Goal: Task Accomplishment & Management: Complete application form

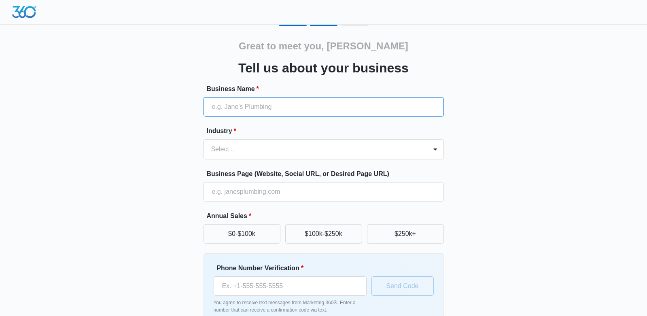
click at [214, 105] on input "Business Name *" at bounding box center [324, 106] width 240 height 19
type input "Marad Green"
click at [436, 148] on div at bounding box center [435, 149] width 13 height 13
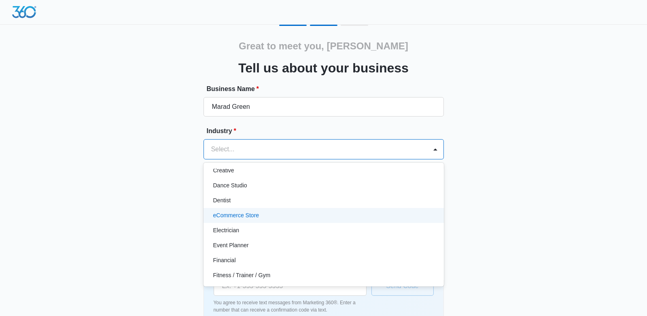
scroll to position [167, 0]
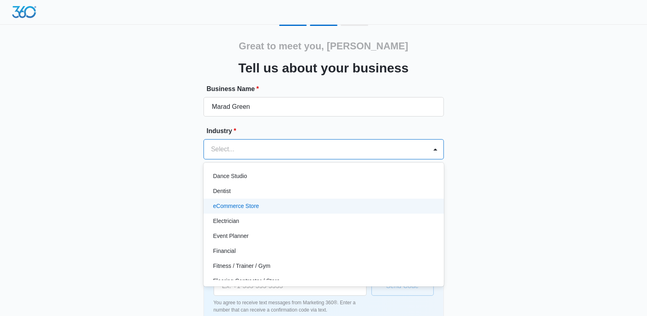
click at [225, 202] on p "eCommerce Store" at bounding box center [236, 206] width 46 height 9
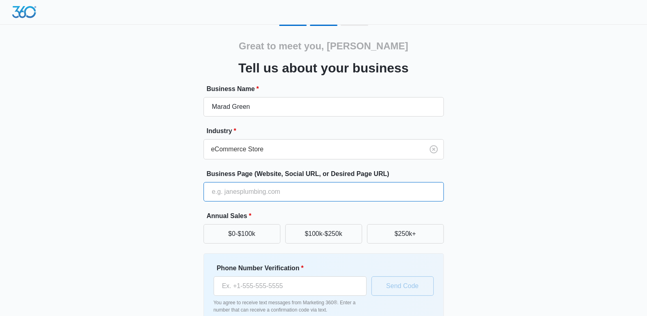
click at [216, 190] on input "Business Page (Website, Social URL, or Desired Page URL)" at bounding box center [324, 191] width 240 height 19
type input "[URL][DOMAIN_NAME]"
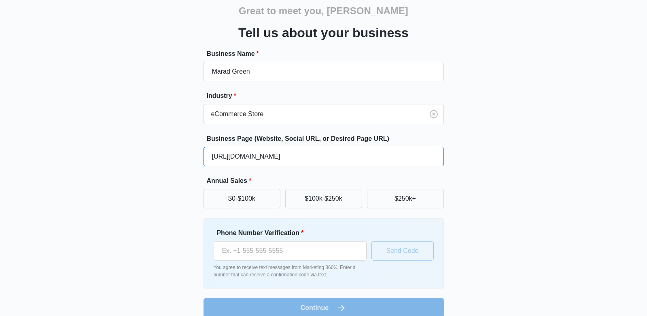
scroll to position [46, 0]
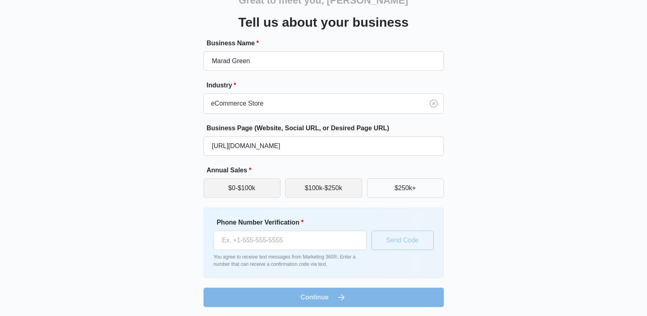
drag, startPoint x: 324, startPoint y: 188, endPoint x: 266, endPoint y: 190, distance: 57.5
click at [323, 188] on button "$100k-$250k" at bounding box center [323, 188] width 77 height 19
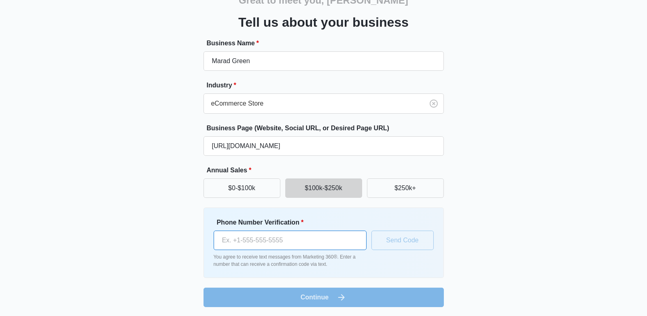
click at [256, 241] on input "Phone Number Verification *" at bounding box center [290, 240] width 153 height 19
type input "[PHONE_NUMBER]"
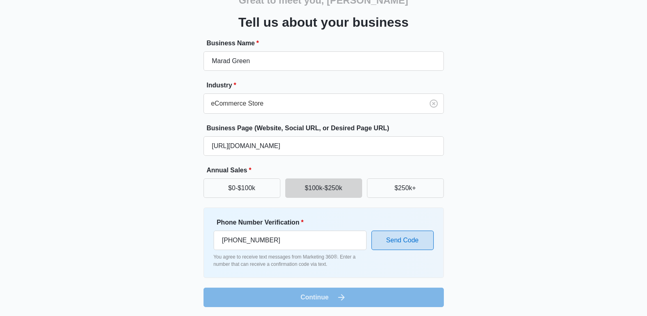
click at [400, 240] on button "Send Code" at bounding box center [403, 240] width 62 height 19
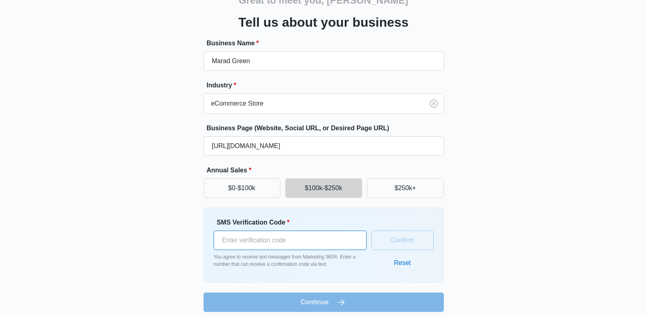
click at [236, 242] on input "SMS Verification Code *" at bounding box center [290, 240] width 153 height 19
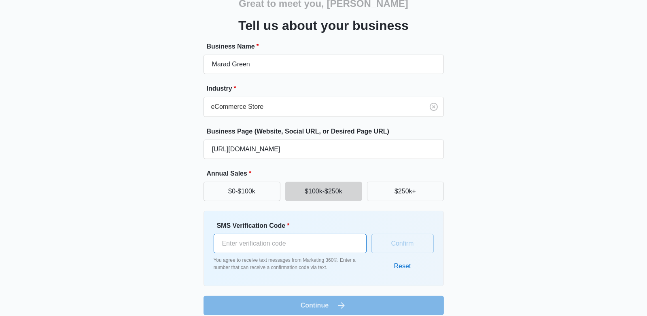
scroll to position [0, 0]
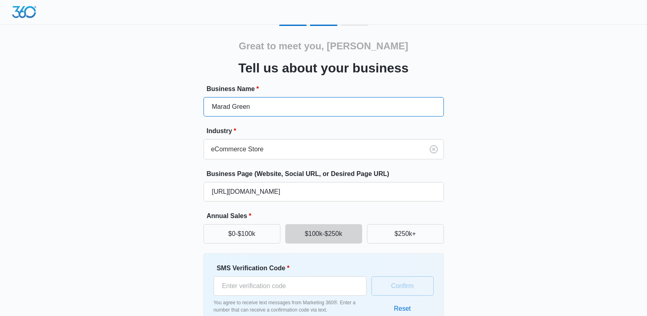
click at [253, 109] on input "Marad Green" at bounding box center [324, 106] width 240 height 19
type input "M"
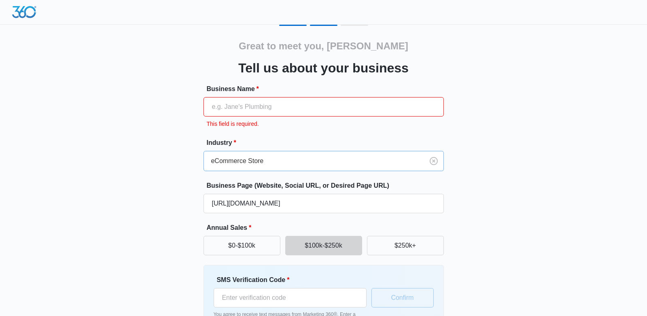
click at [266, 163] on div at bounding box center [312, 160] width 202 height 11
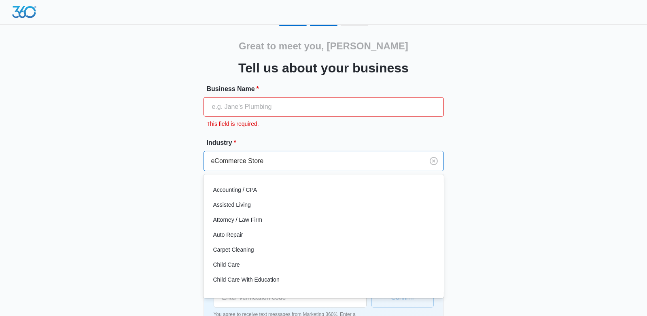
scroll to position [107, 0]
